Goal: Book appointment/travel/reservation

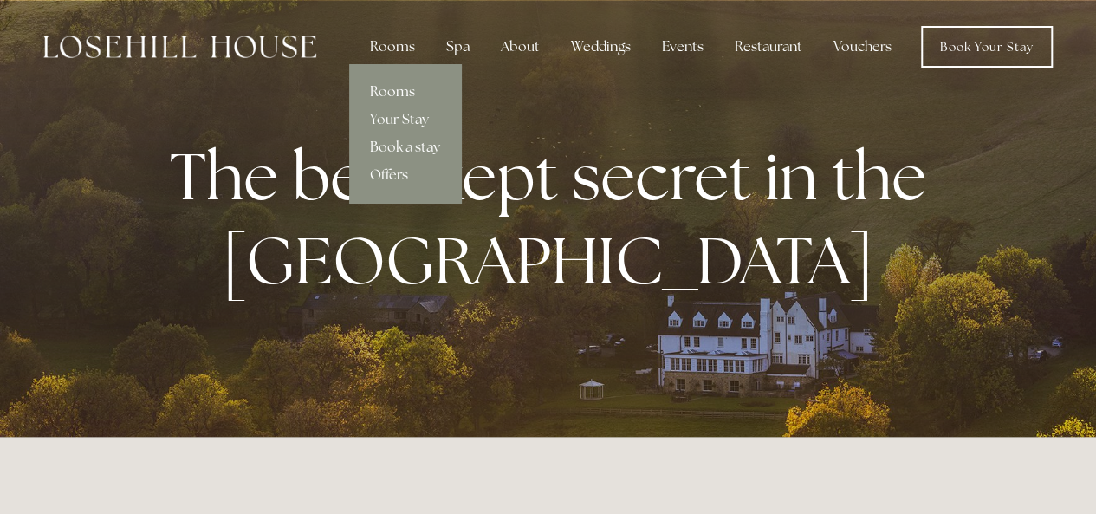
click at [378, 89] on link "Rooms" at bounding box center [405, 92] width 112 height 28
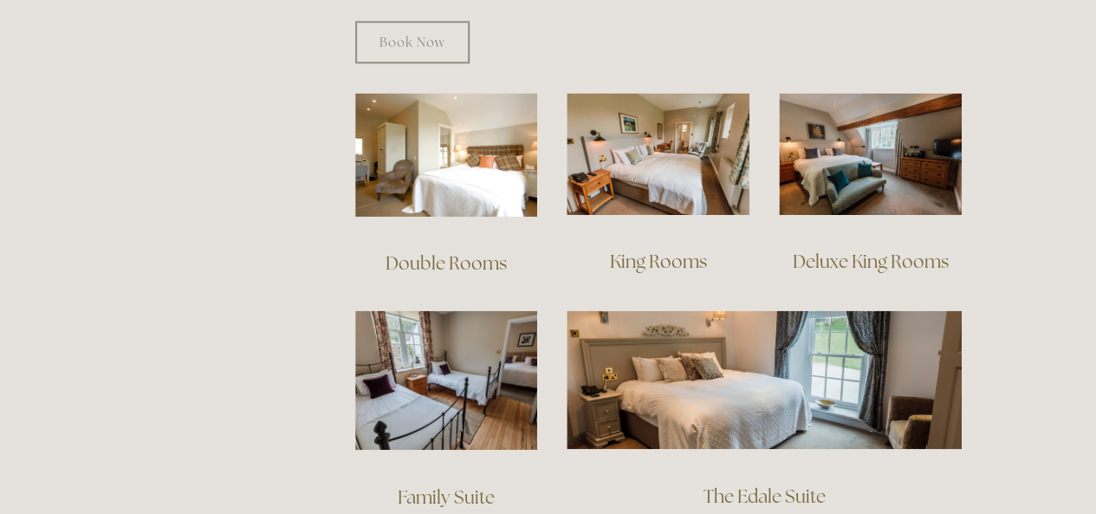
scroll to position [1155, 0]
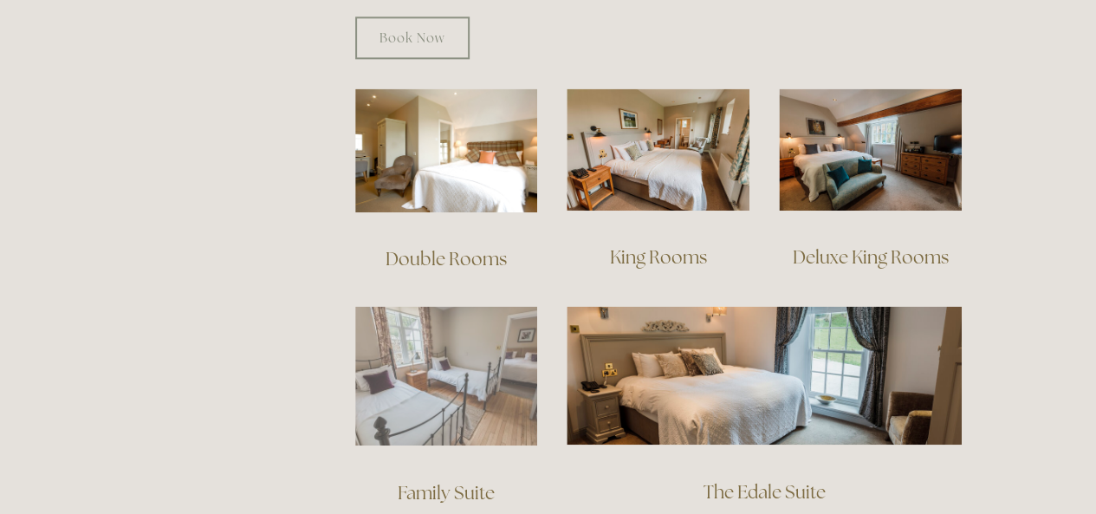
click at [443, 364] on img at bounding box center [446, 375] width 183 height 139
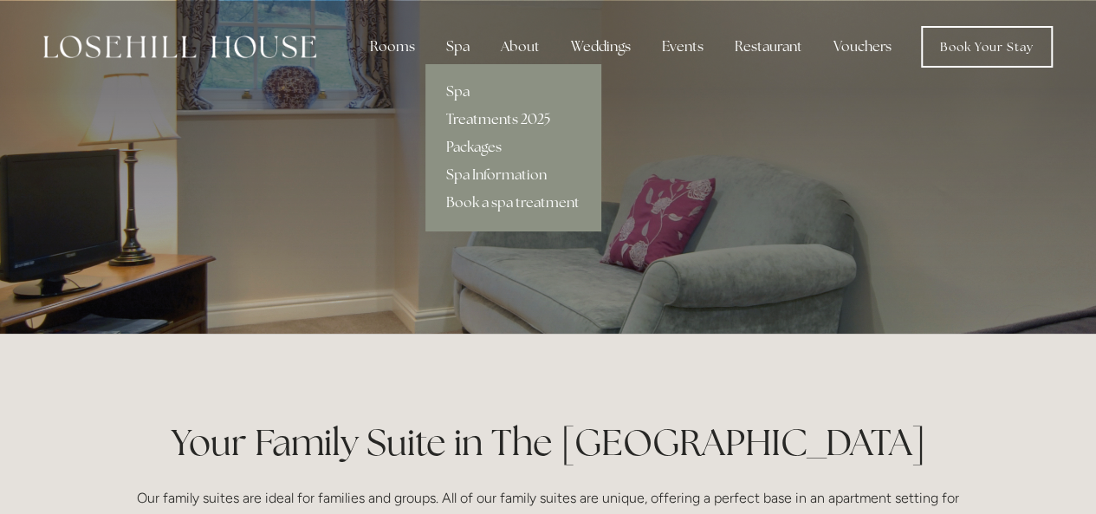
click at [464, 119] on link "Treatments 2025" at bounding box center [512, 120] width 175 height 28
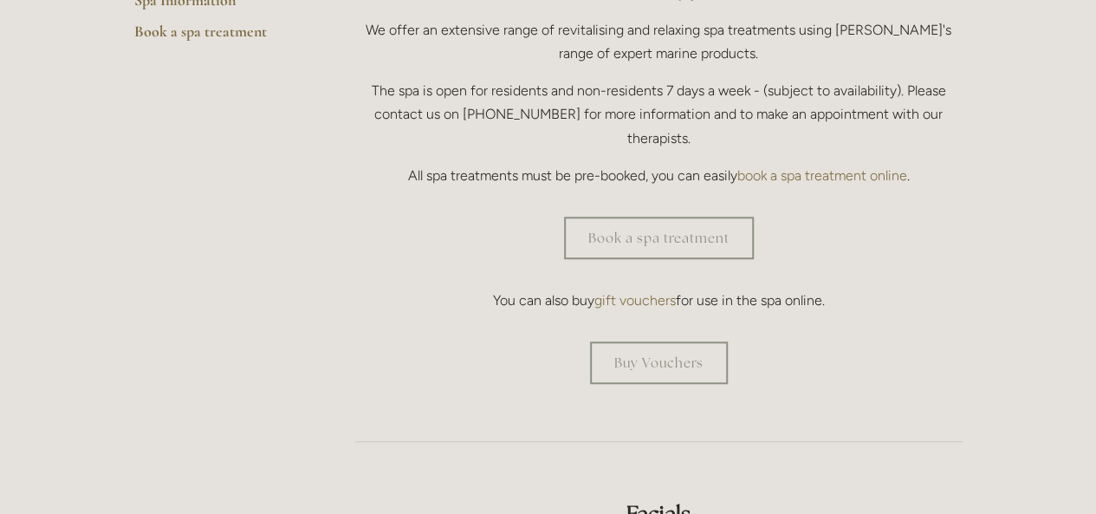
scroll to position [544, 0]
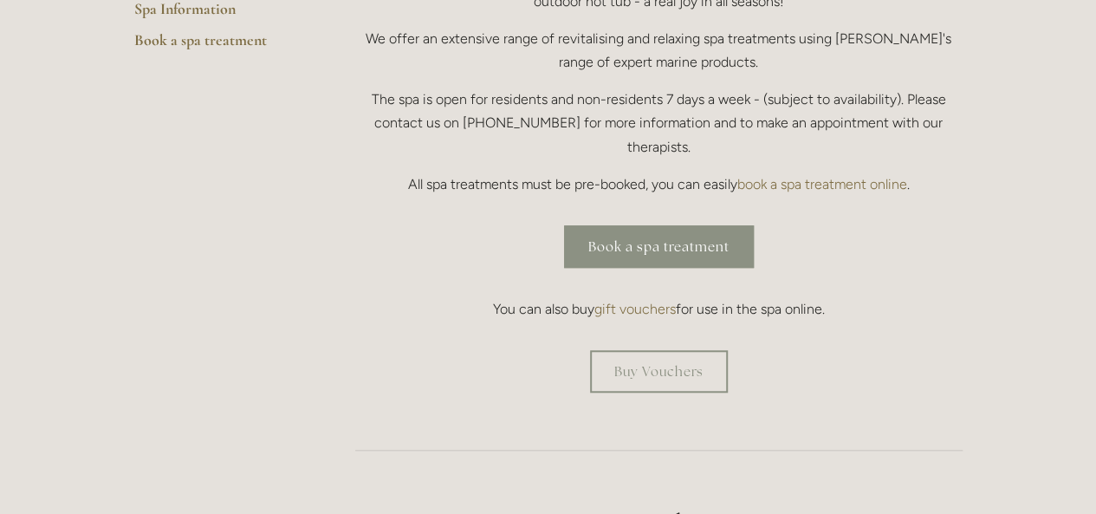
click at [592, 225] on link "Book a spa treatment" at bounding box center [659, 246] width 190 height 42
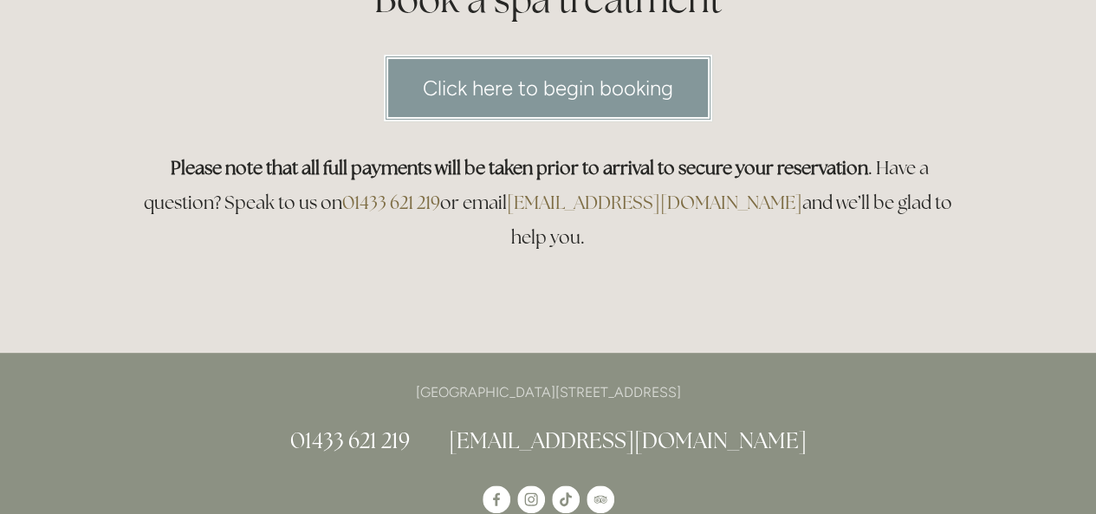
scroll to position [246, 0]
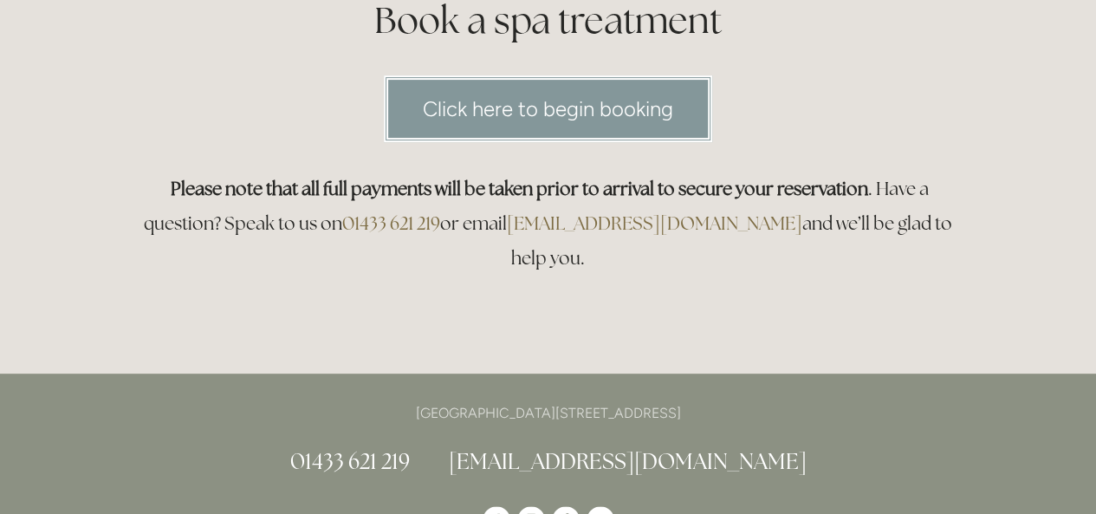
click at [490, 108] on link "Click here to begin booking" at bounding box center [548, 108] width 328 height 67
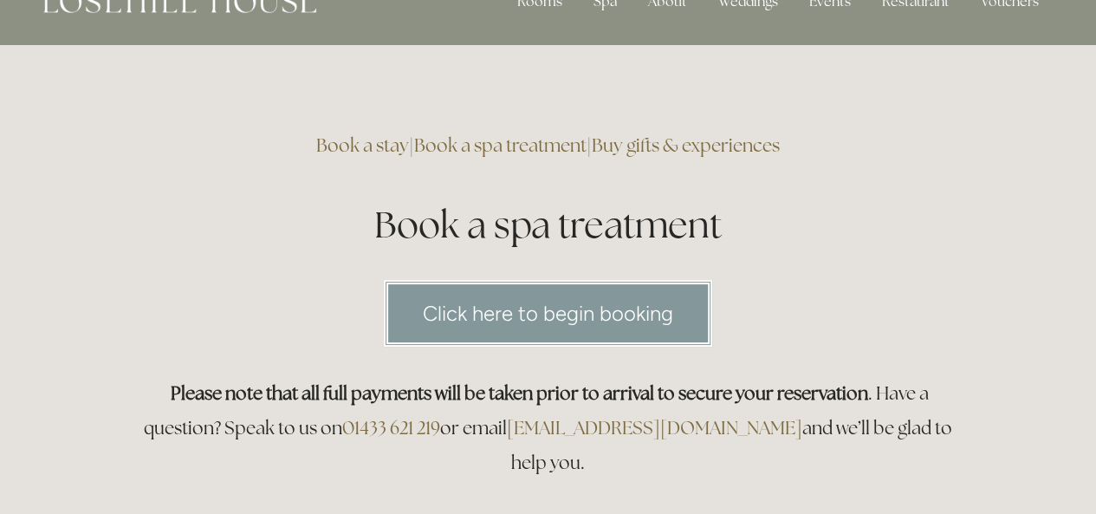
scroll to position [0, 0]
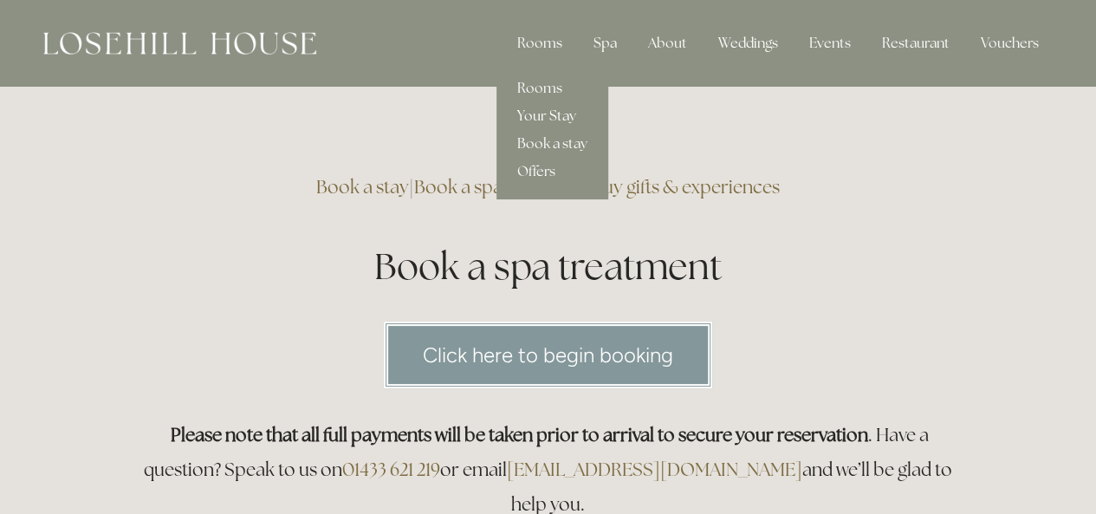
click at [530, 119] on link "Your Stay" at bounding box center [552, 116] width 112 height 28
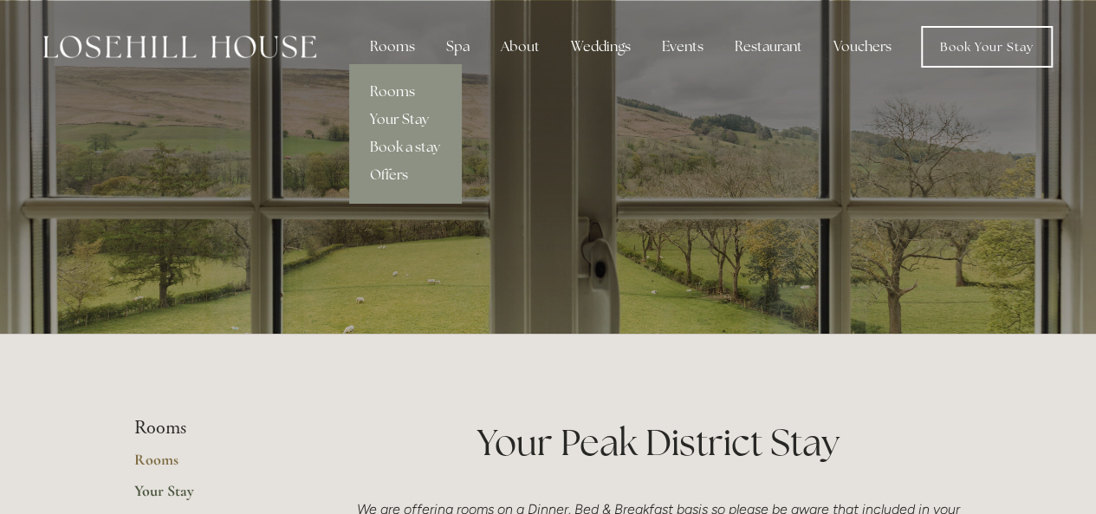
click at [381, 91] on link "Rooms" at bounding box center [405, 92] width 112 height 28
